Goal: Information Seeking & Learning: Understand process/instructions

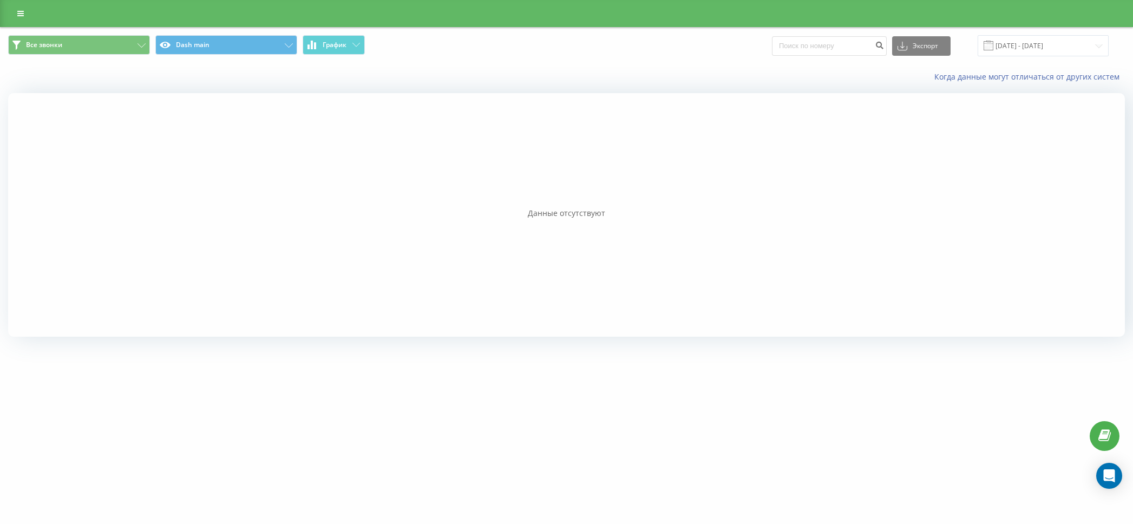
click at [454, 70] on div "Когда данные могут отличаться от других систем" at bounding box center [566, 77] width 1131 height 26
